Goal: Task Accomplishment & Management: Manage account settings

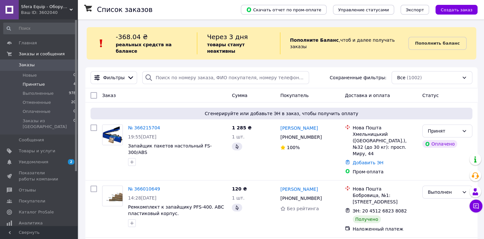
click at [34, 87] on li "Принятые 4" at bounding box center [40, 84] width 80 height 9
click at [37, 220] on span "Аналитика" at bounding box center [31, 223] width 24 height 6
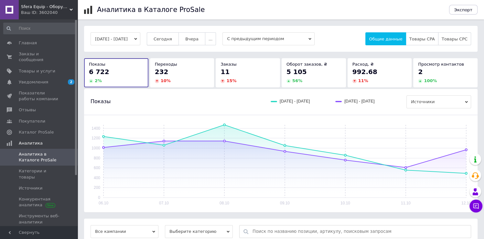
click at [172, 38] on span "Сегодня" at bounding box center [163, 39] width 18 height 5
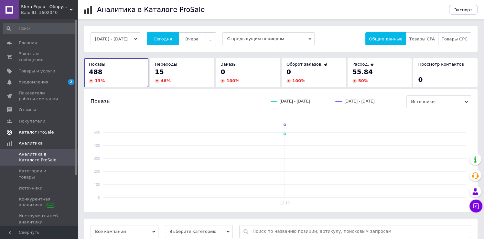
click at [45, 129] on span "Каталог ProSale" at bounding box center [36, 132] width 35 height 6
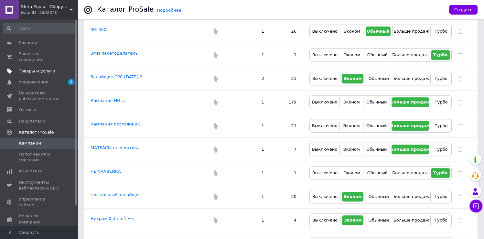
scroll to position [259, 0]
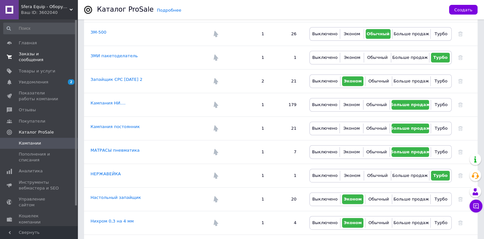
click at [48, 56] on span "Заказы и сообщения" at bounding box center [39, 57] width 41 height 12
